Goal: Complete application form

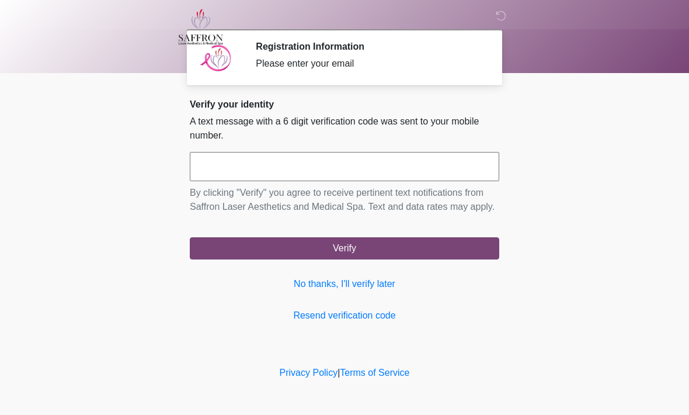
click at [343, 166] on input "text" at bounding box center [344, 166] width 309 height 29
type input "******"
click at [418, 256] on button "Verify" at bounding box center [344, 248] width 309 height 22
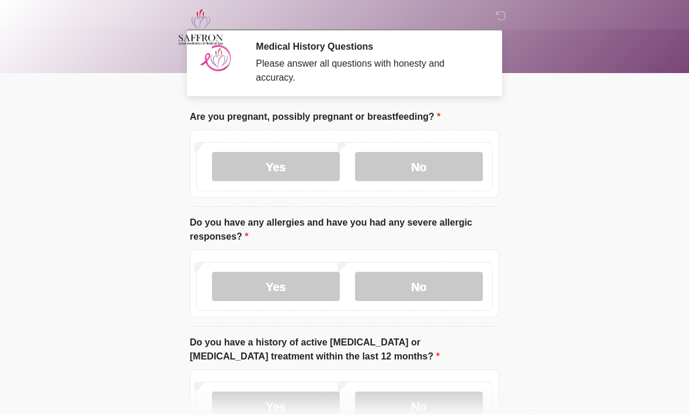
click at [448, 157] on label "No" at bounding box center [419, 166] width 128 height 29
click at [446, 281] on label "No" at bounding box center [419, 286] width 128 height 29
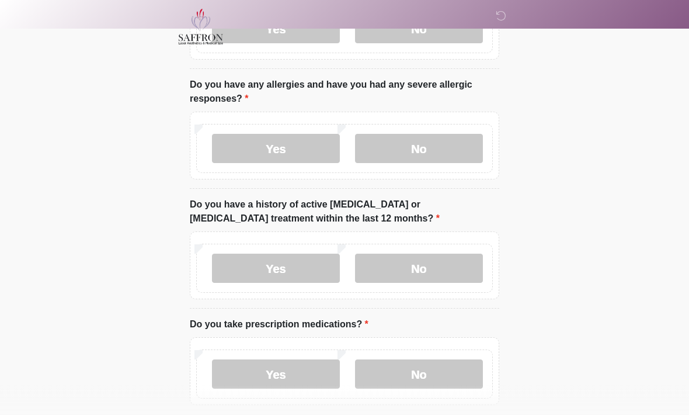
scroll to position [138, 0]
click at [444, 269] on label "No" at bounding box center [419, 267] width 128 height 29
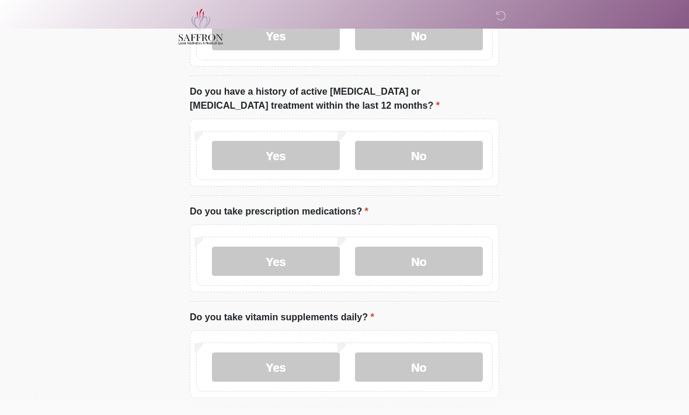
scroll to position [262, 0]
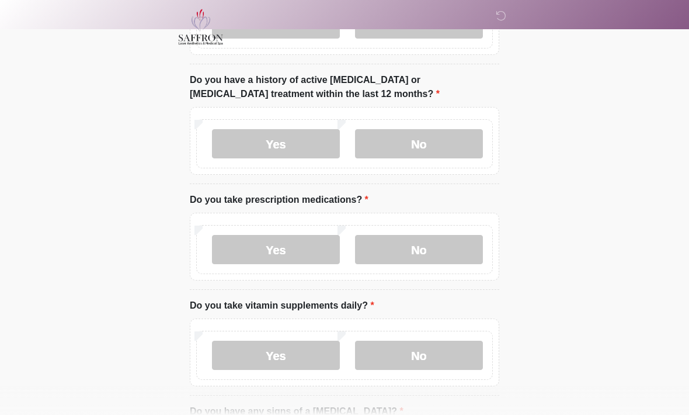
click at [283, 241] on label "Yes" at bounding box center [276, 249] width 128 height 29
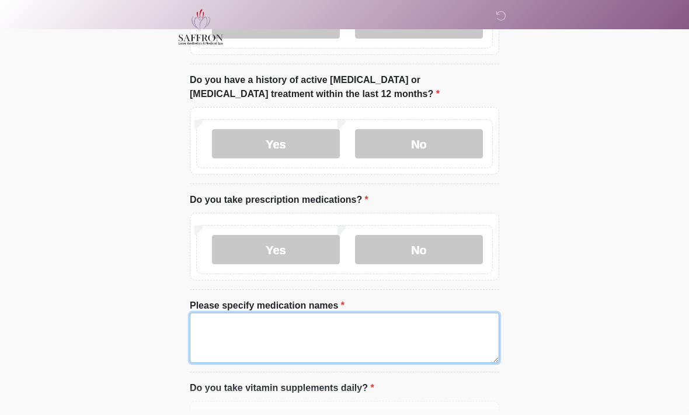
click at [308, 338] on textarea "Please specify medication names" at bounding box center [344, 337] width 309 height 50
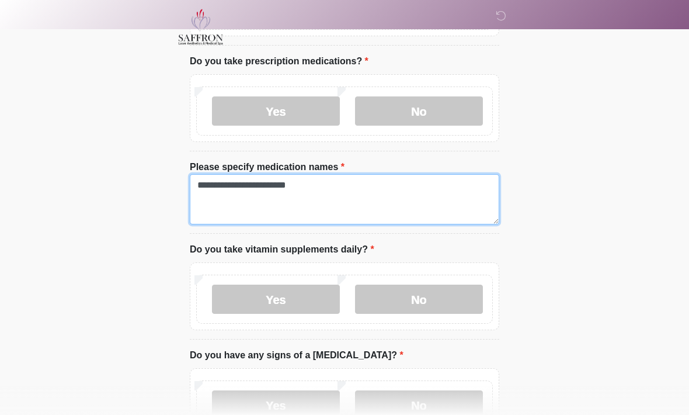
scroll to position [405, 0]
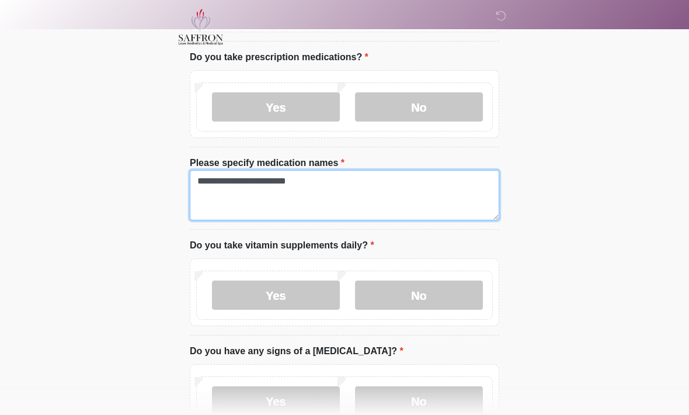
type textarea "**********"
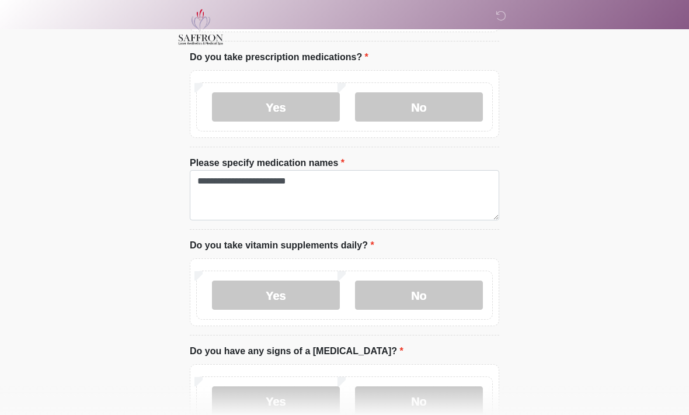
click at [445, 291] on label "No" at bounding box center [419, 294] width 128 height 29
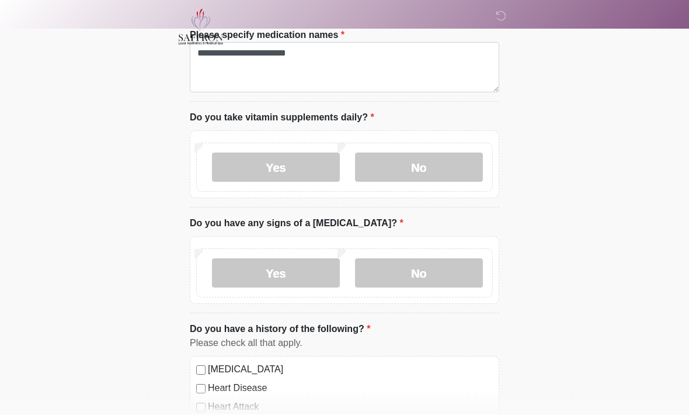
click at [415, 269] on label "No" at bounding box center [419, 273] width 128 height 29
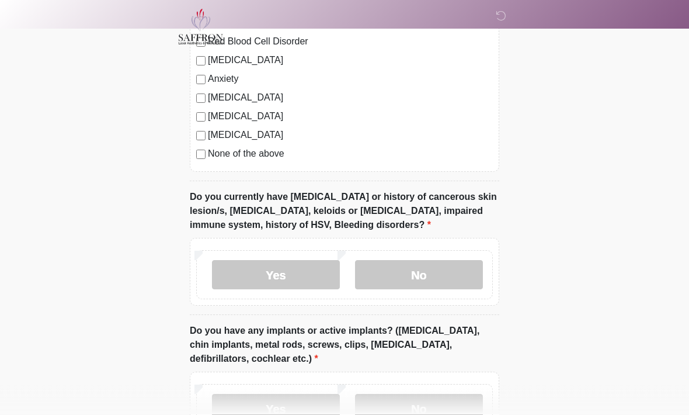
scroll to position [957, 0]
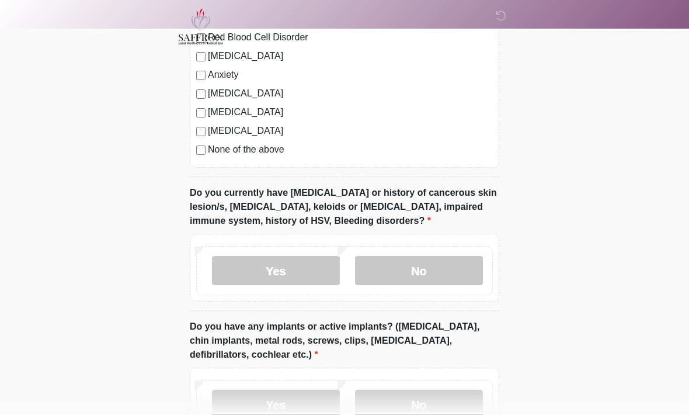
click at [432, 275] on label "No" at bounding box center [419, 270] width 128 height 29
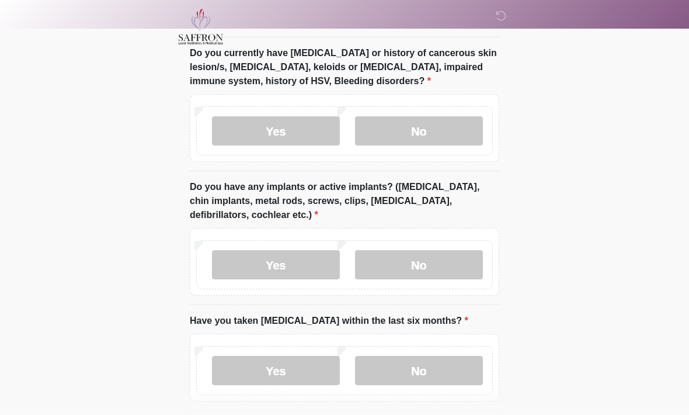
scroll to position [1100, 0]
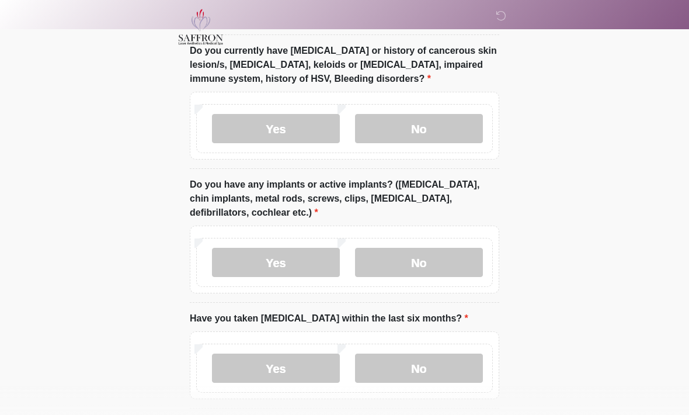
click at [444, 261] on label "No" at bounding box center [419, 262] width 128 height 29
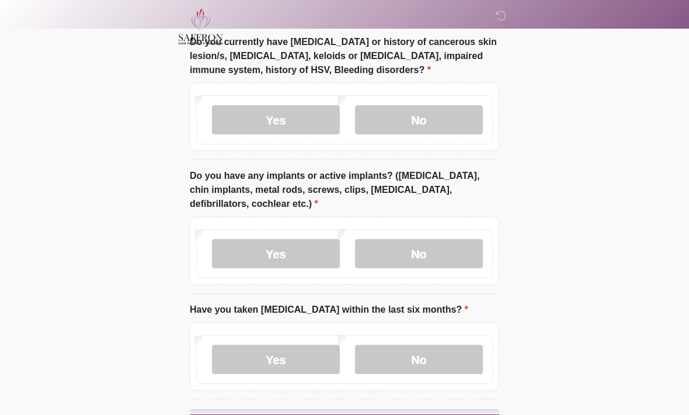
scroll to position [1146, 0]
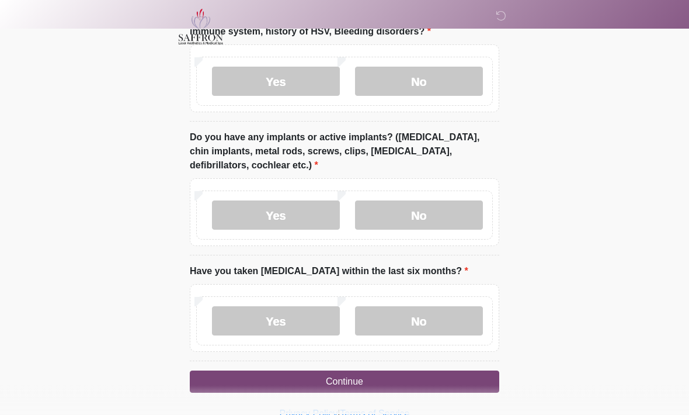
click at [422, 317] on label "No" at bounding box center [419, 321] width 128 height 29
click at [434, 384] on button "Continue" at bounding box center [344, 382] width 309 height 22
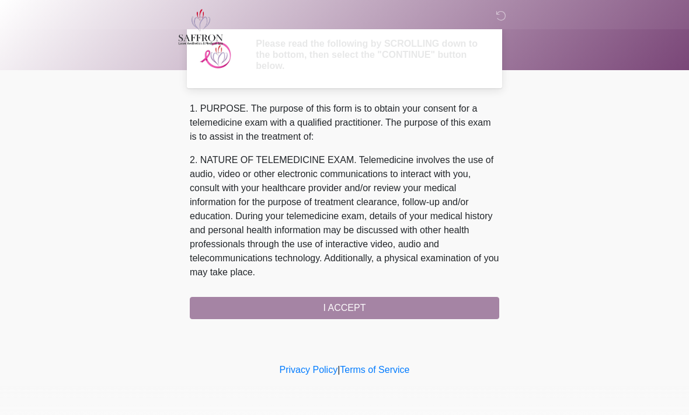
scroll to position [0, 0]
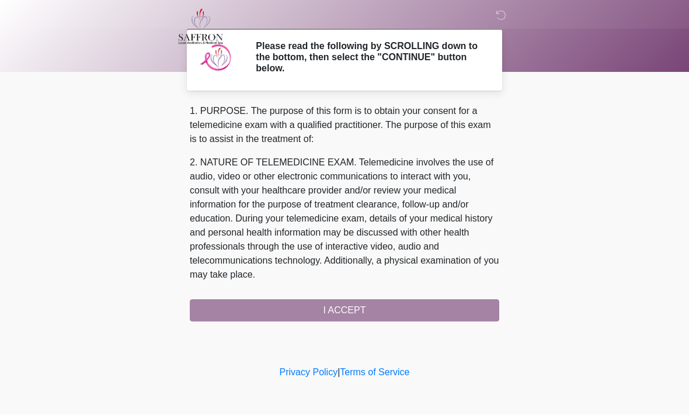
click at [408, 309] on div "1. PURPOSE. The purpose of this form is to obtain your consent for a telemedici…" at bounding box center [344, 213] width 309 height 217
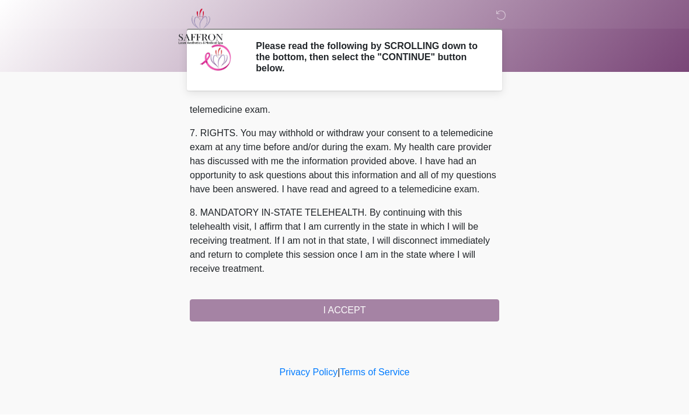
scroll to position [524, 0]
click at [411, 311] on button "I ACCEPT" at bounding box center [344, 311] width 309 height 22
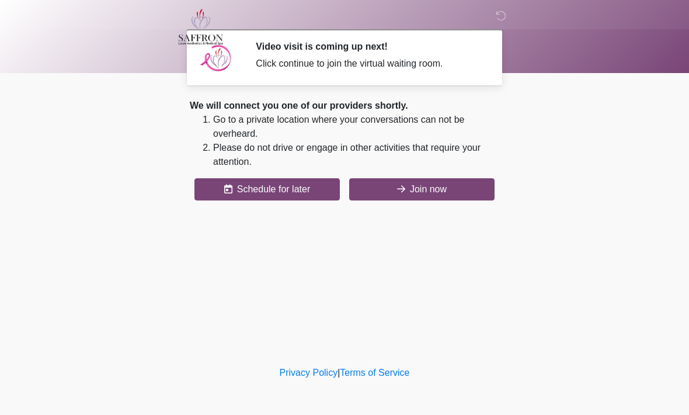
click at [432, 189] on button "Join now" at bounding box center [421, 189] width 145 height 22
